Goal: Find specific page/section: Find specific page/section

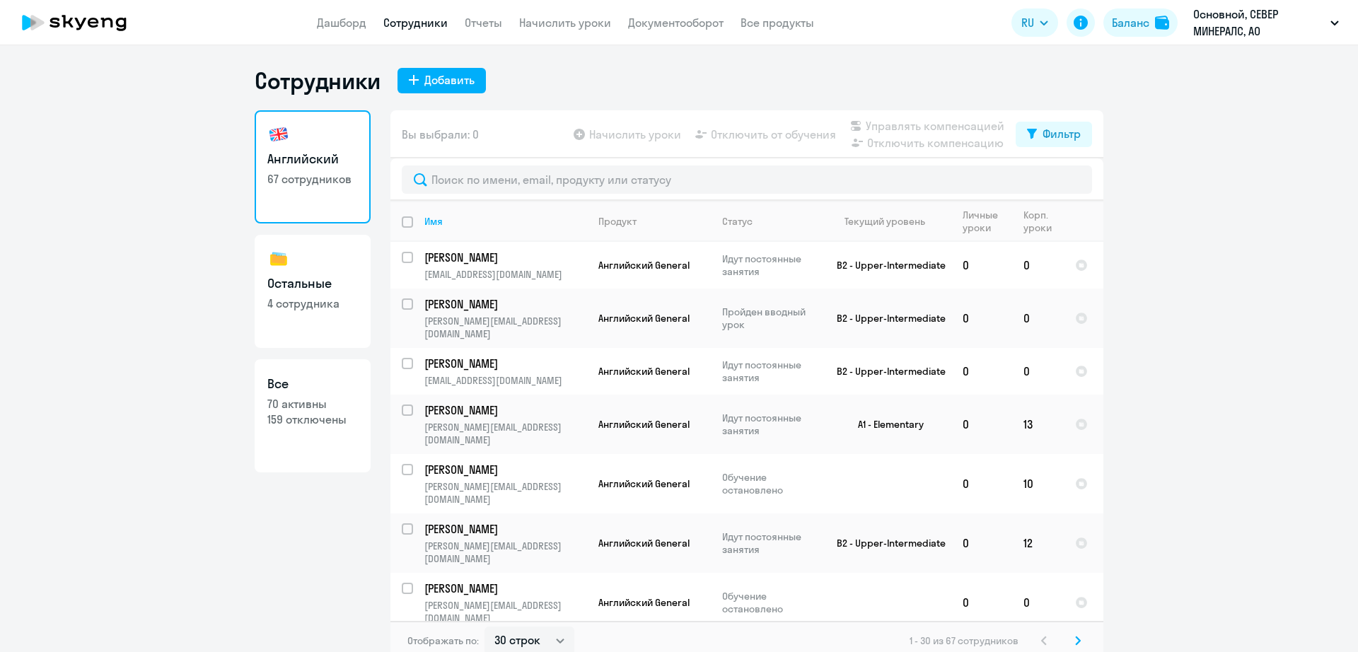
select select "30"
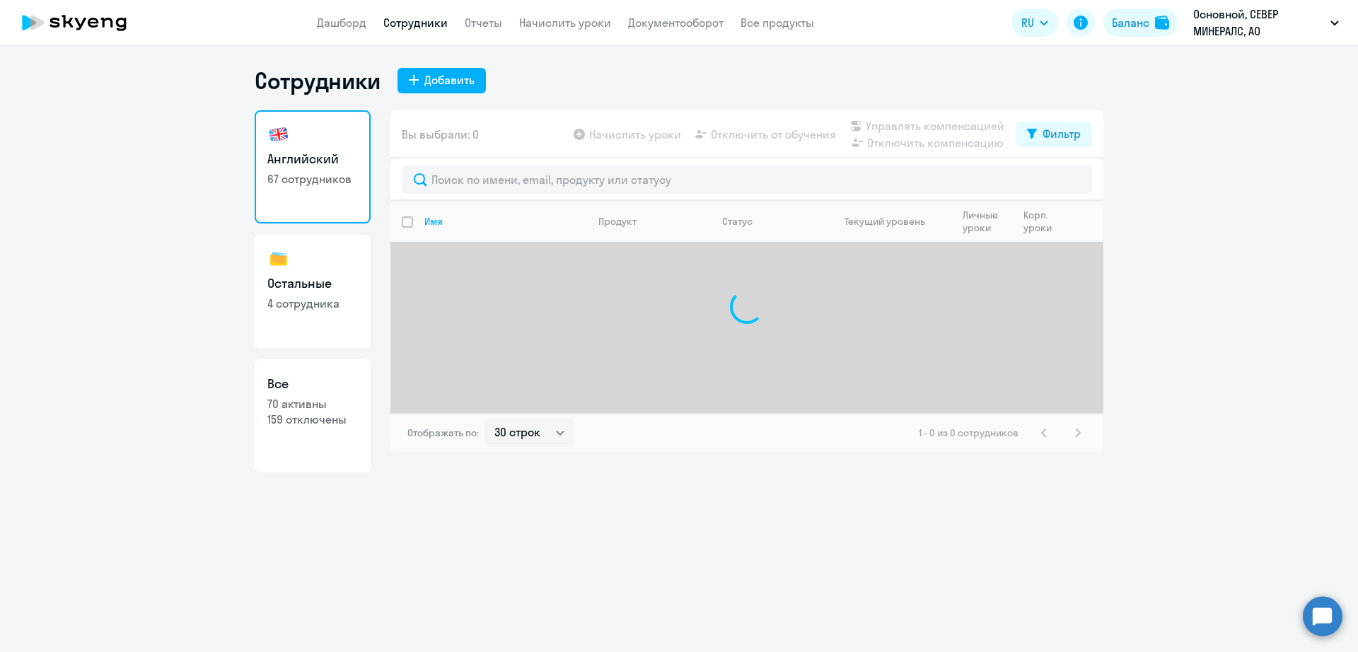
select select "30"
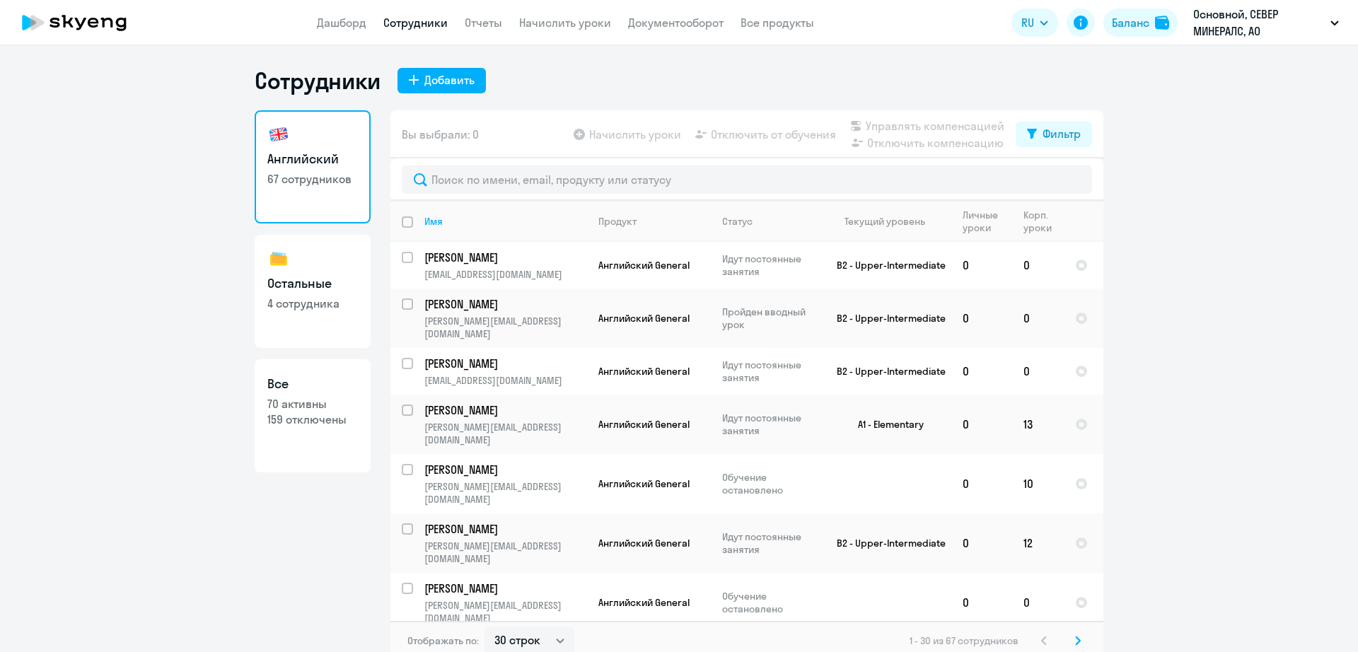
select select "30"
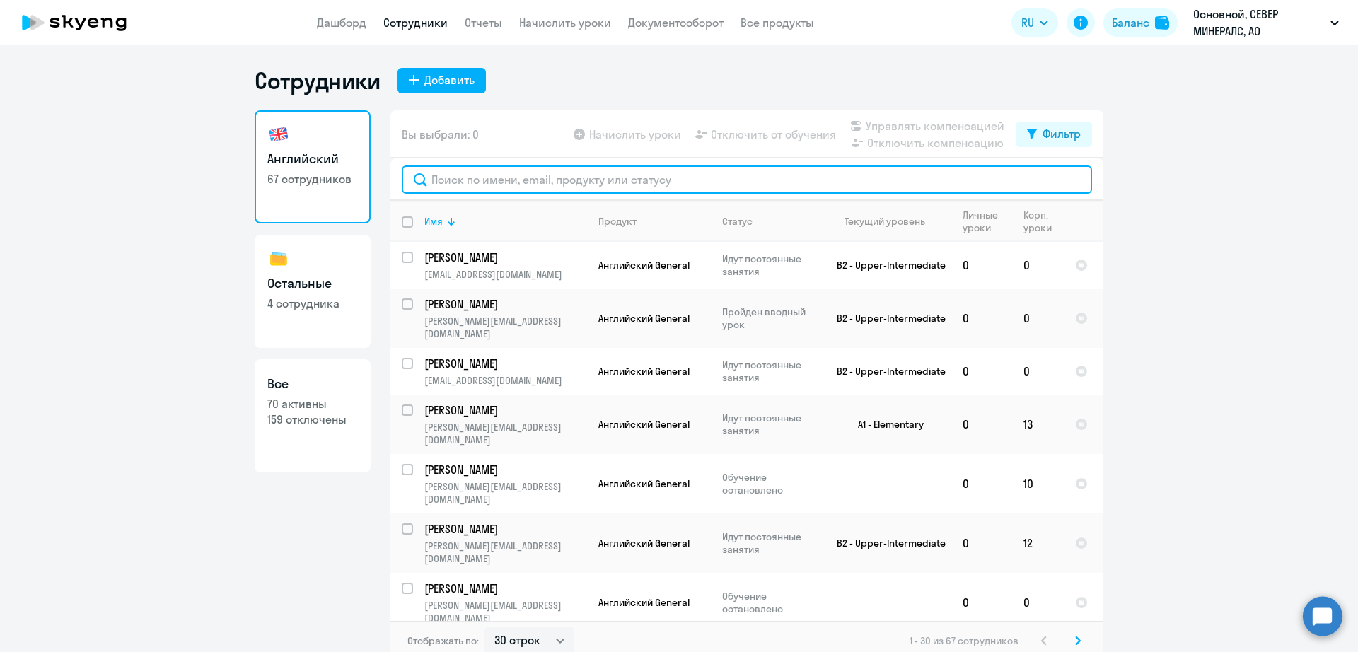
click at [512, 169] on input "text" at bounding box center [747, 180] width 690 height 28
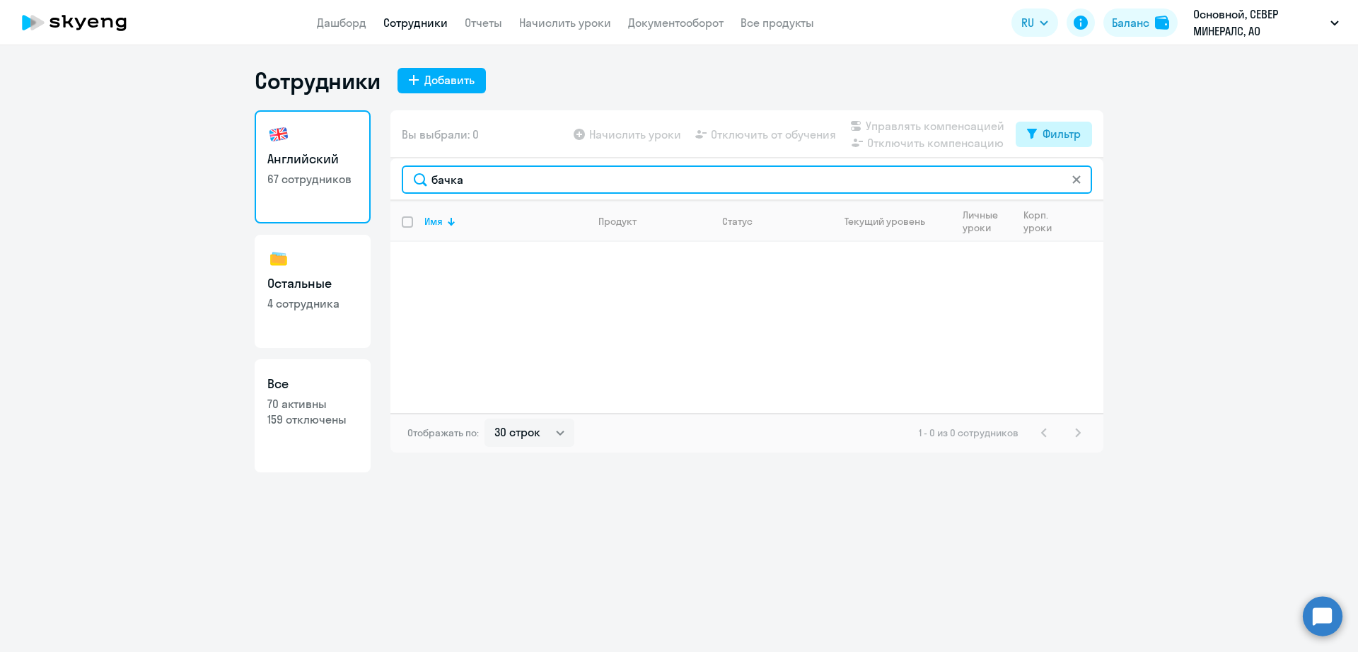
type input "бачка"
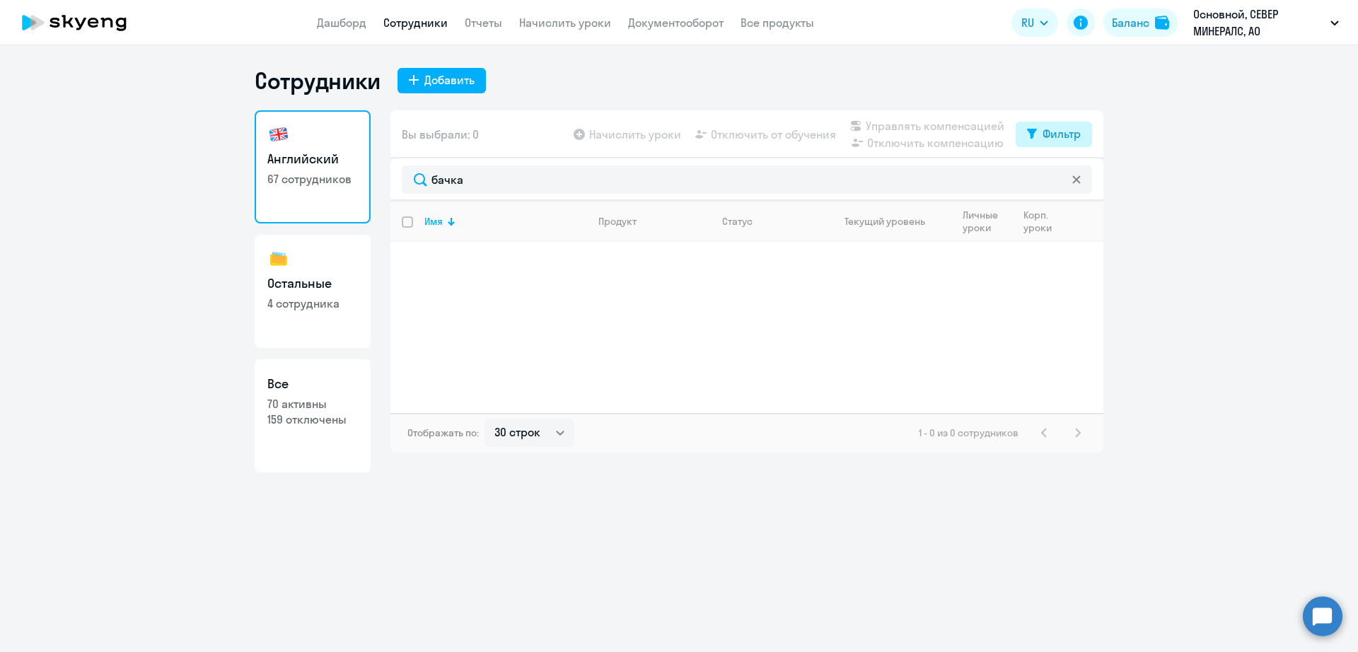
click at [1074, 134] on div "Фильтр" at bounding box center [1062, 133] width 38 height 17
click at [1076, 183] on span at bounding box center [1069, 180] width 24 height 14
click at [1057, 180] on input "checkbox" at bounding box center [1056, 180] width 1 height 1
checkbox input "true"
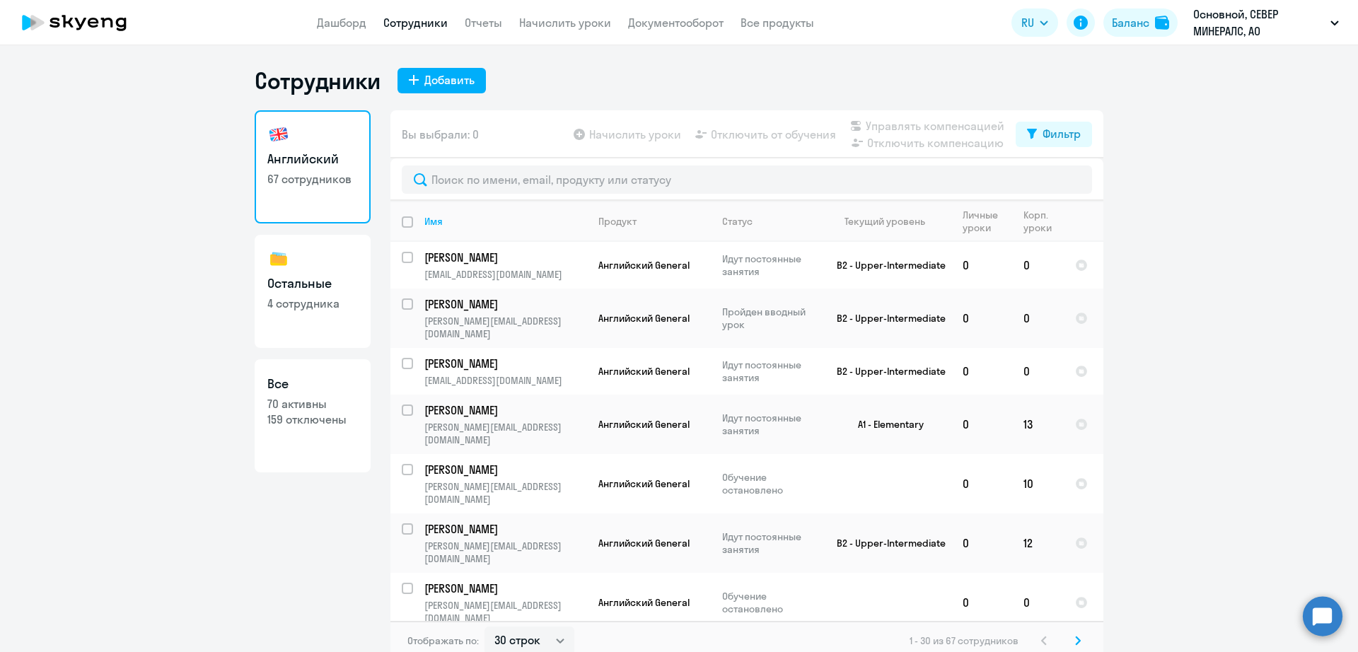
select select "30"
